Goal: Check status: Check status

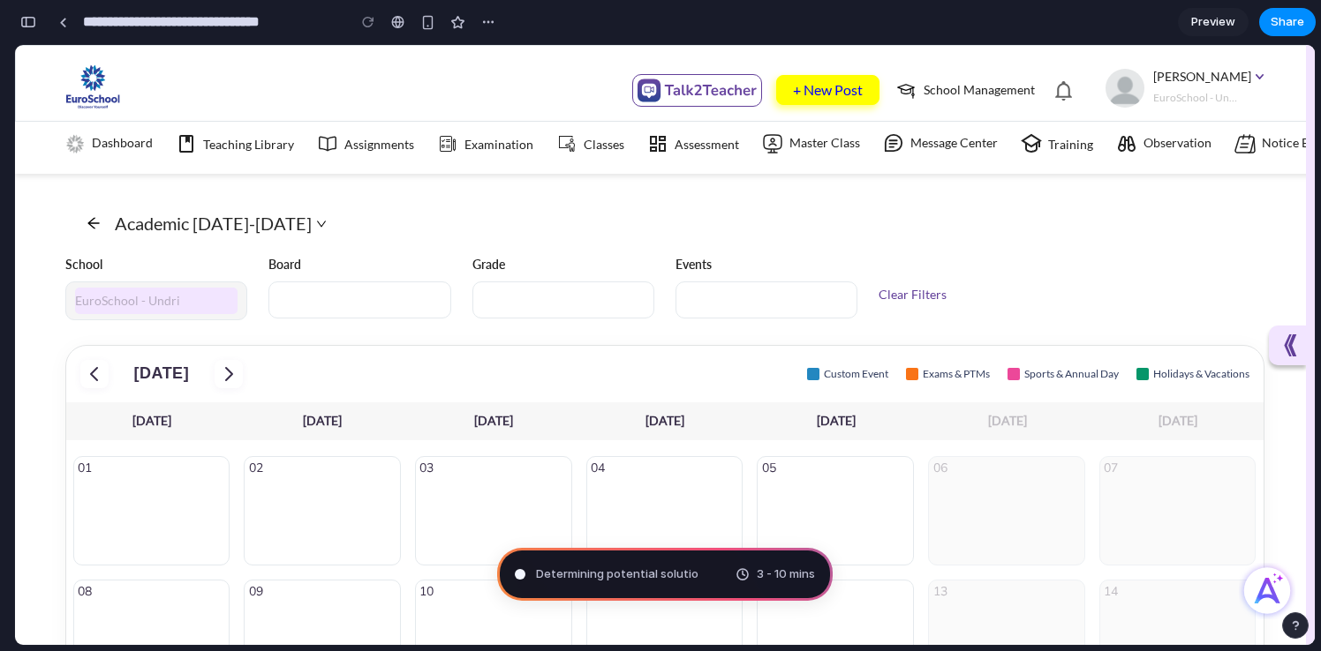
scroll to position [39, 0]
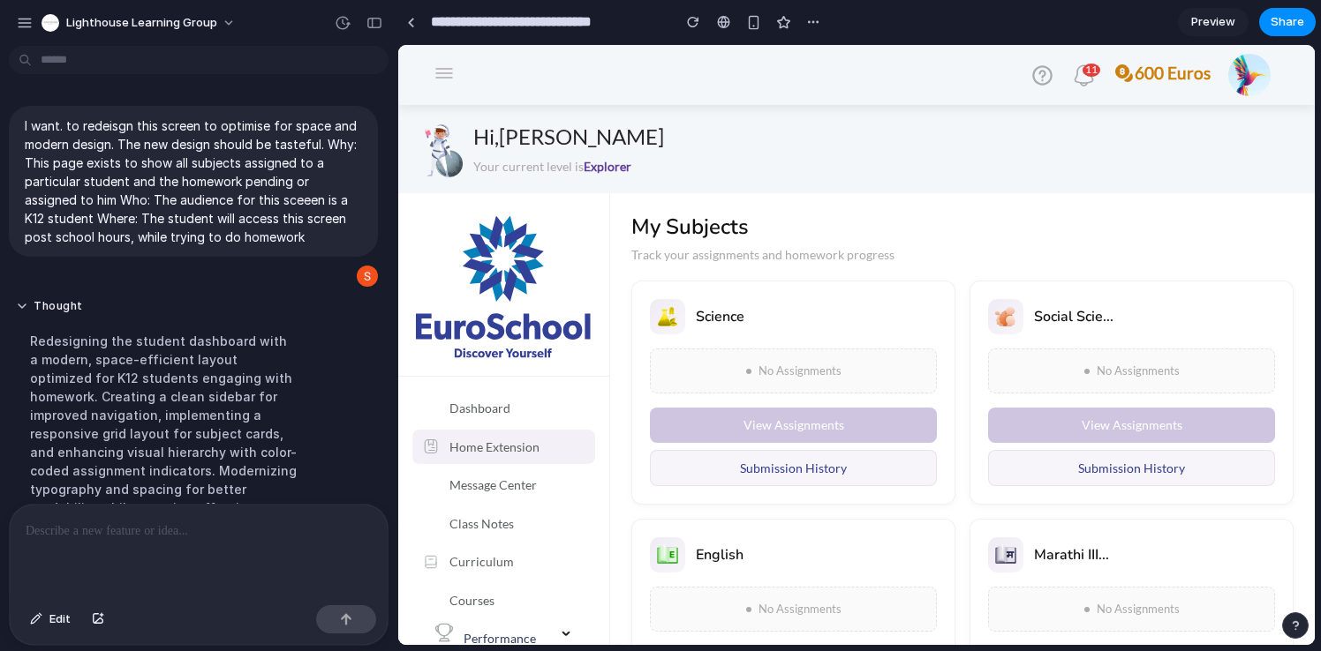
scroll to position [471, 0]
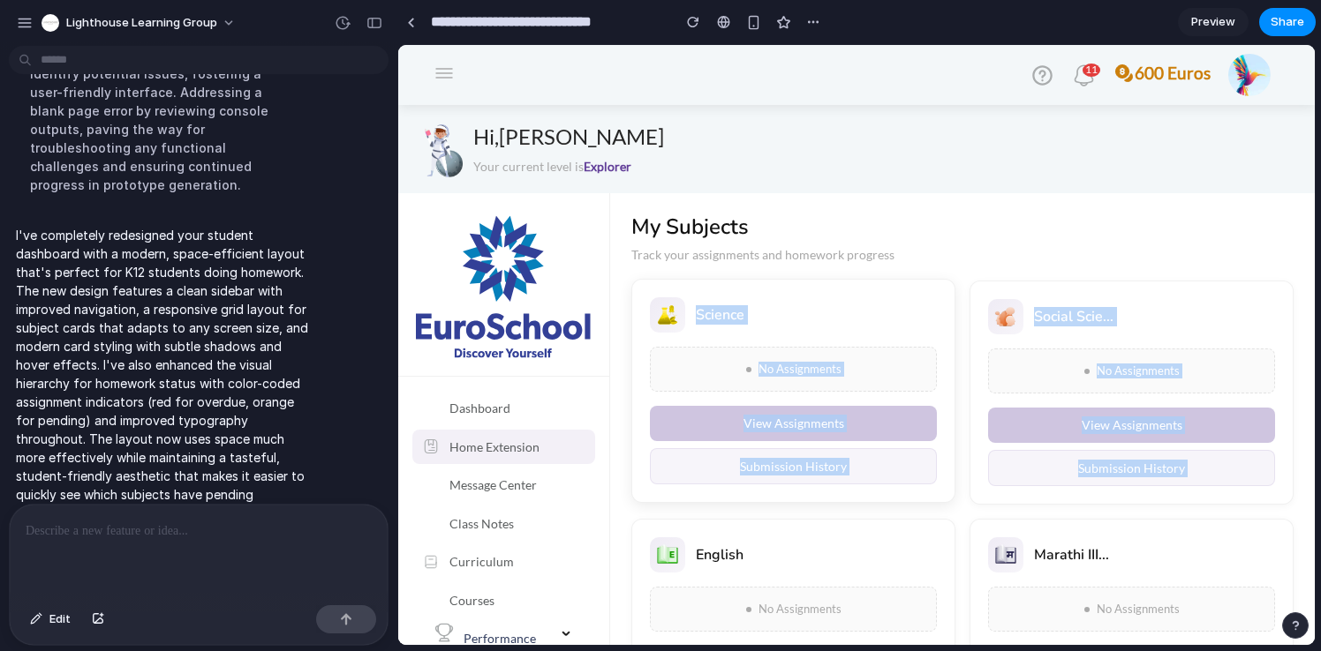
drag, startPoint x: 681, startPoint y: 386, endPoint x: 679, endPoint y: 254, distance: 131.5
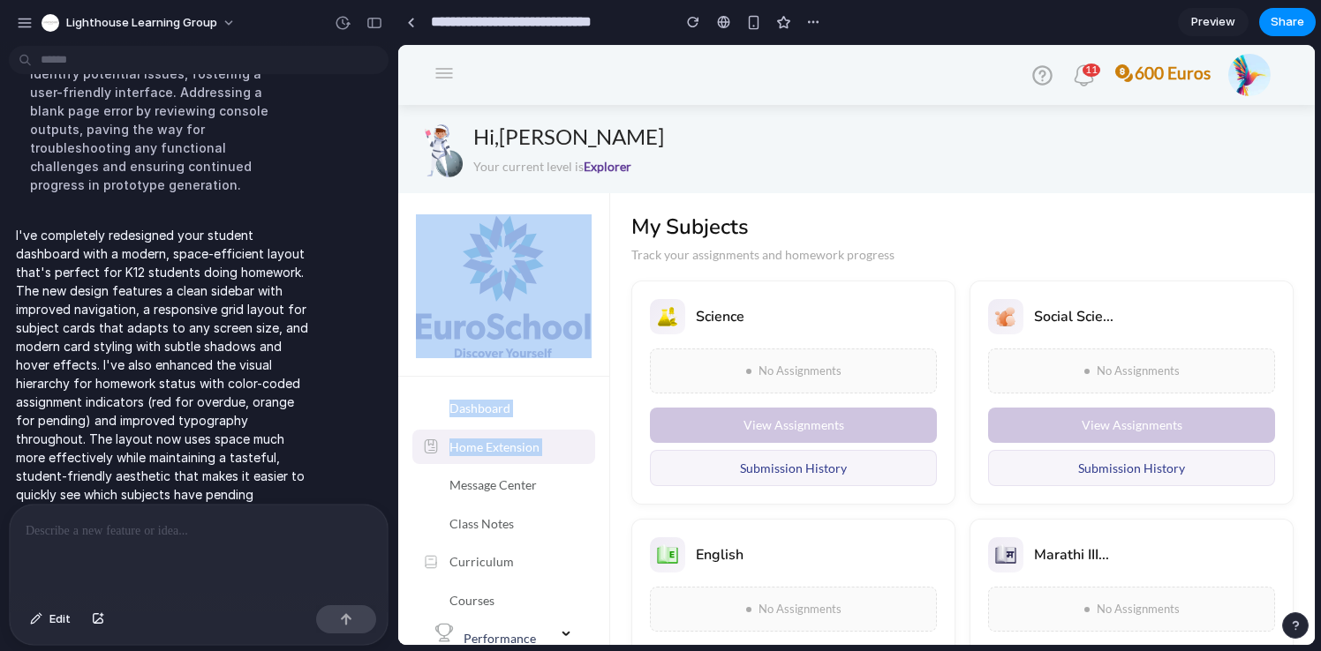
drag, startPoint x: 599, startPoint y: 447, endPoint x: 599, endPoint y: 375, distance: 71.5
click at [599, 375] on aside "Dashboard Home Extension Message Center Class Notes Curriculum Courses Performa…" at bounding box center [504, 493] width 212 height 600
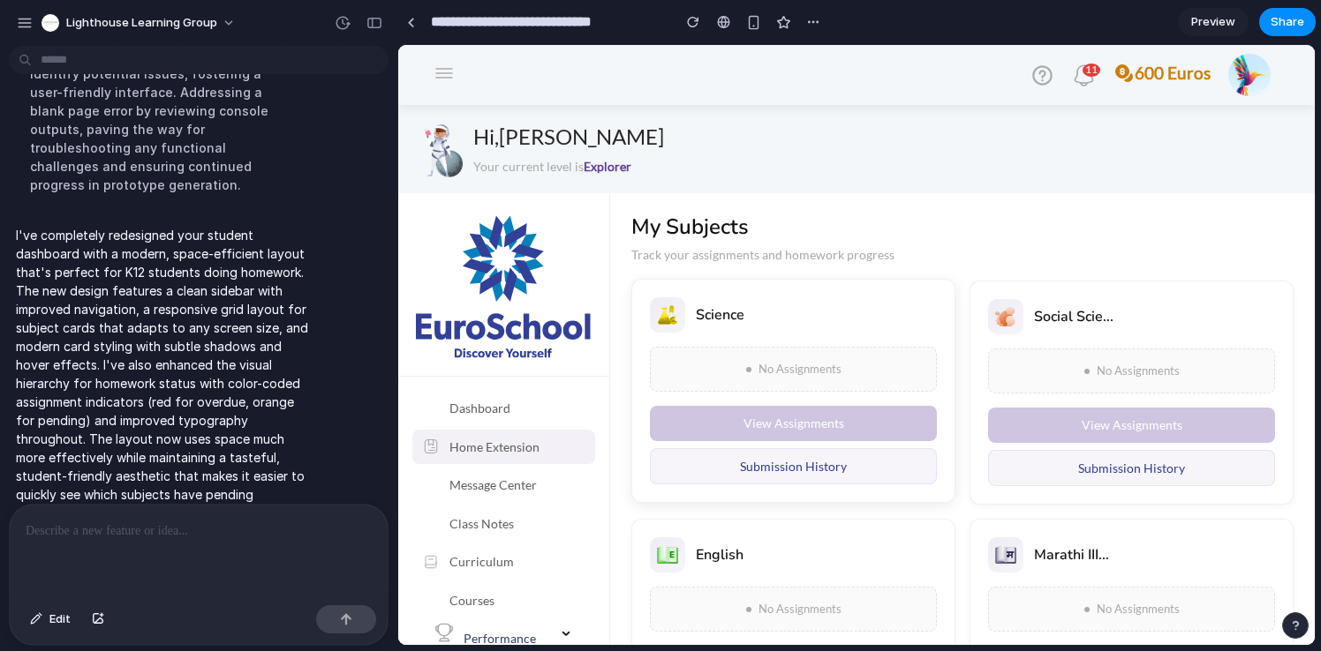
click at [722, 444] on div "View Assignments Submission History" at bounding box center [793, 445] width 287 height 79
click at [722, 470] on button "Submission History" at bounding box center [793, 466] width 287 height 37
